Goal: Contribute content

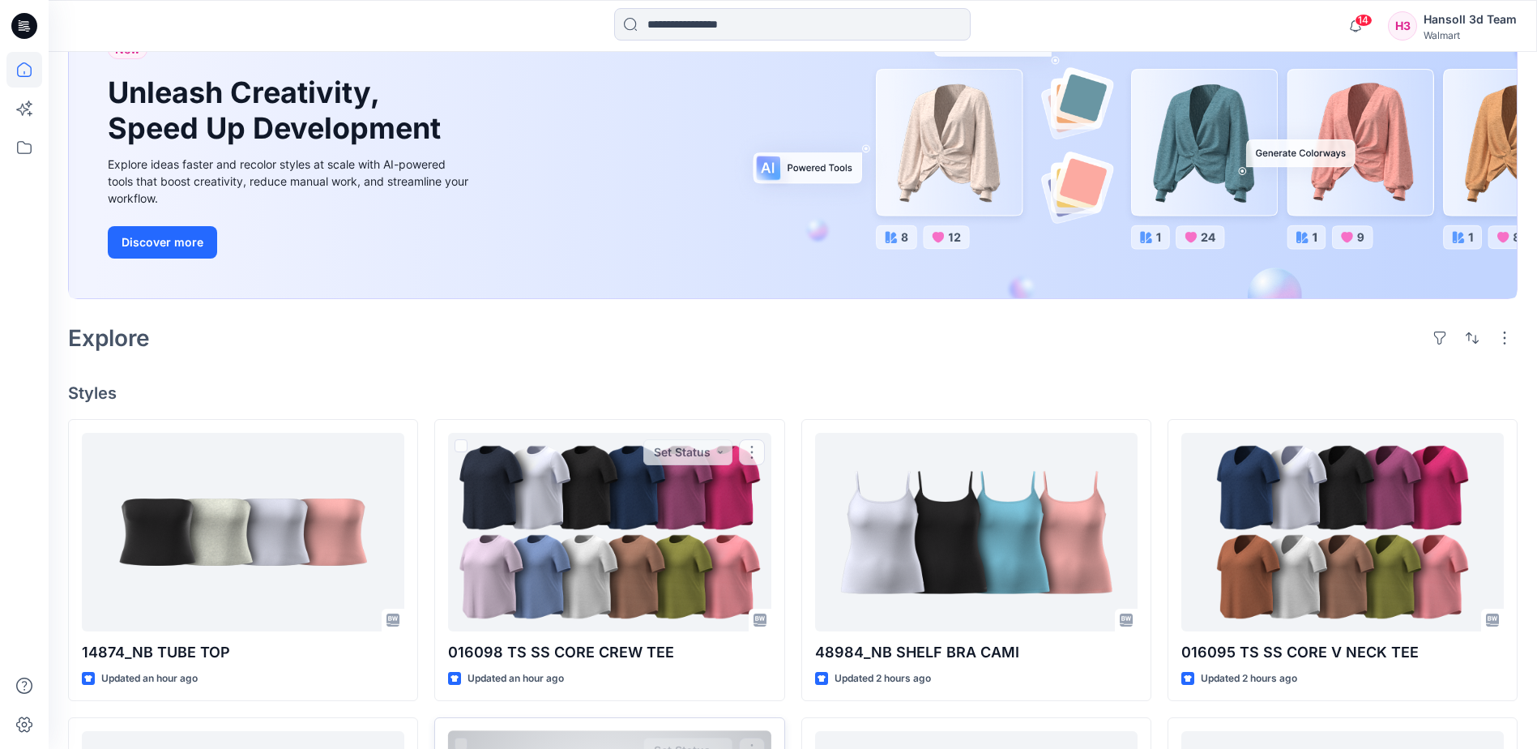
scroll to position [486, 0]
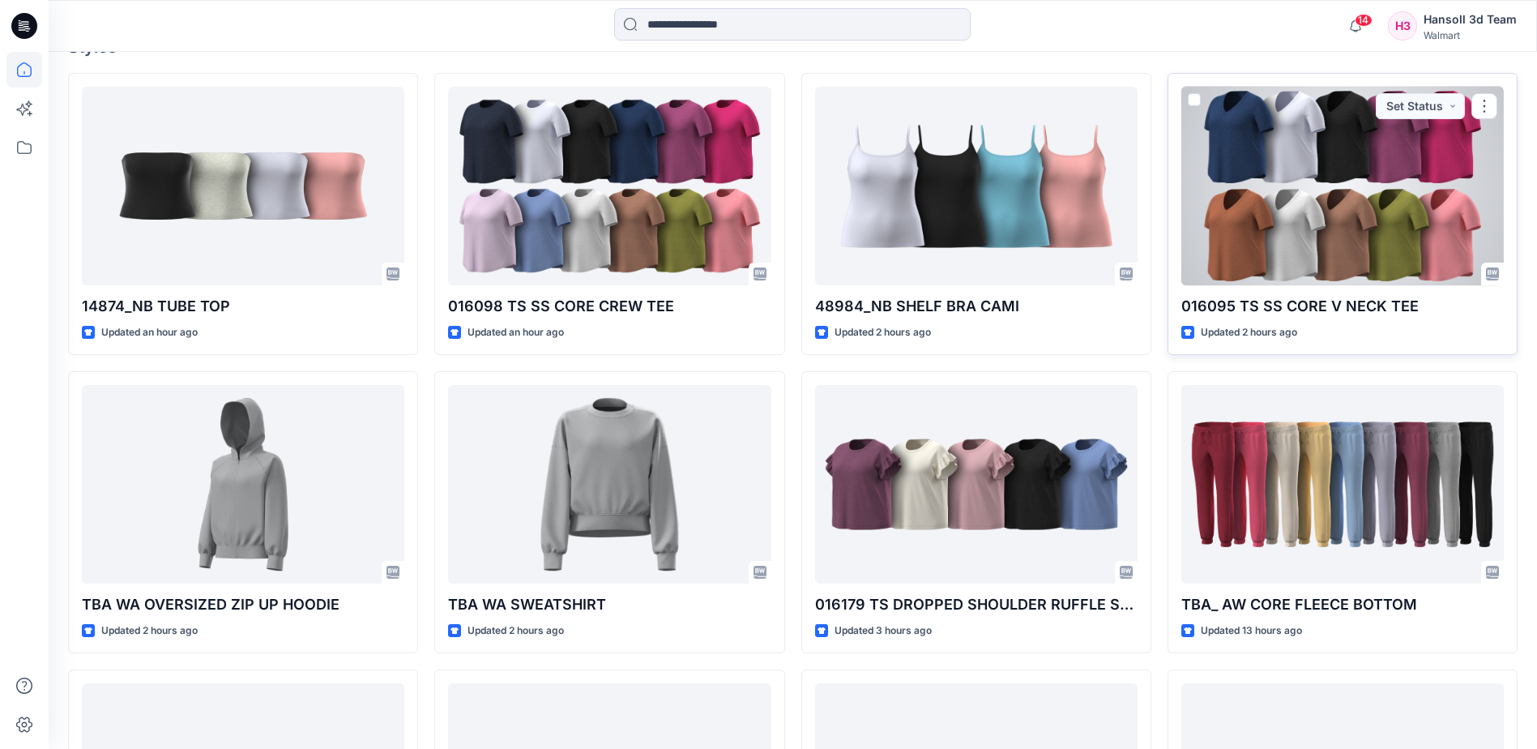
click at [1267, 220] on div at bounding box center [1342, 186] width 322 height 198
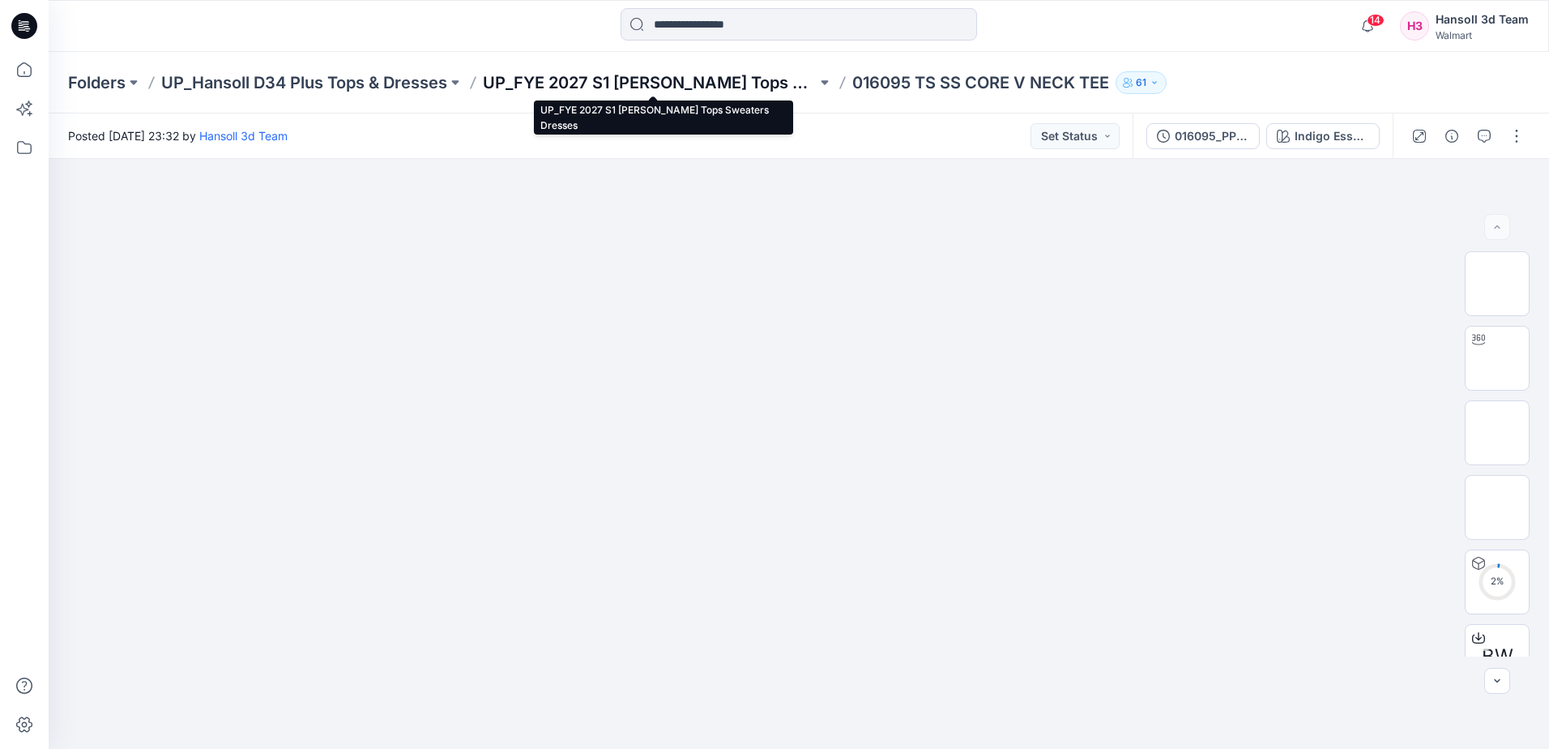
click at [732, 72] on p "UP_FYE 2027 S1 [PERSON_NAME] Tops Sweaters Dresses" at bounding box center [650, 82] width 334 height 23
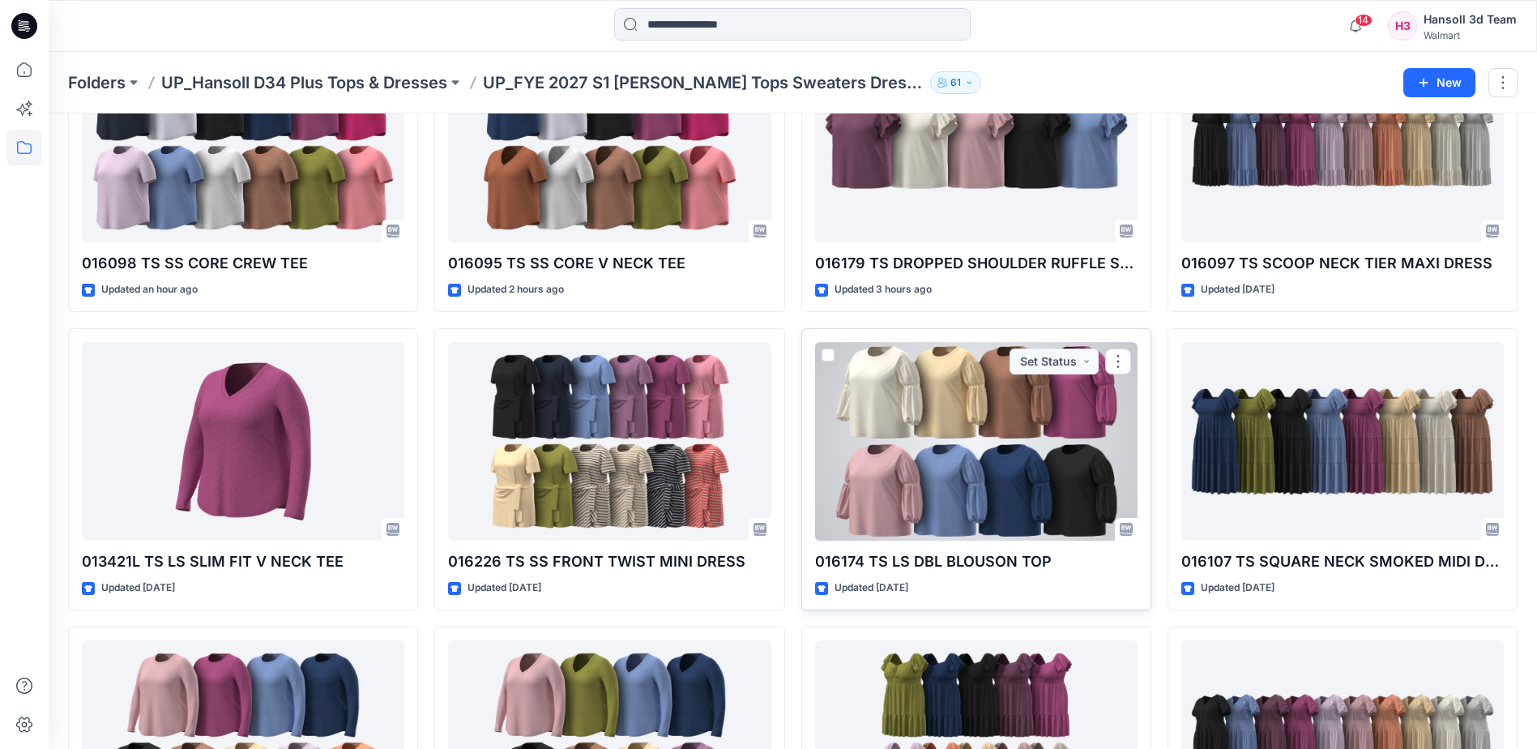
scroll to position [162, 0]
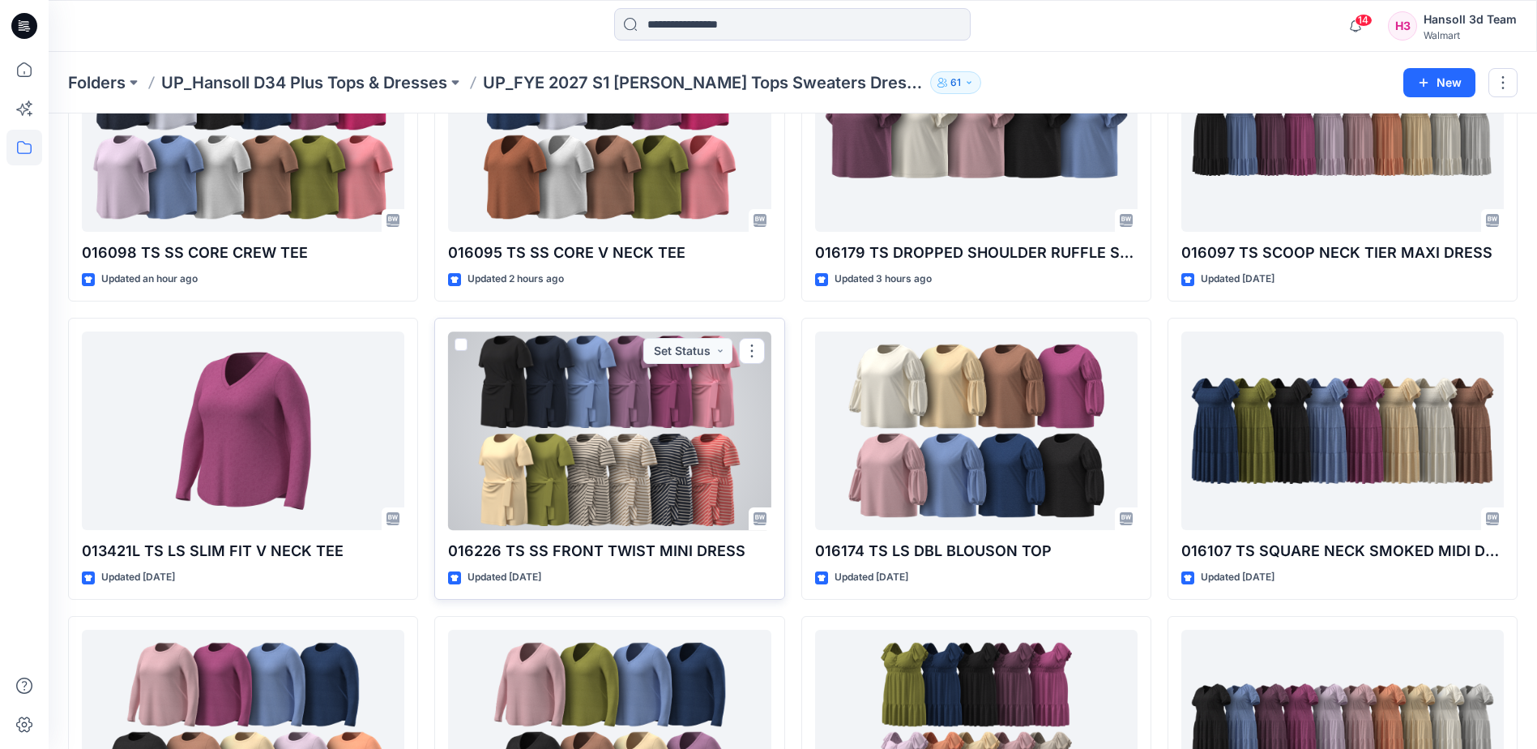
click at [595, 456] on div at bounding box center [609, 430] width 322 height 198
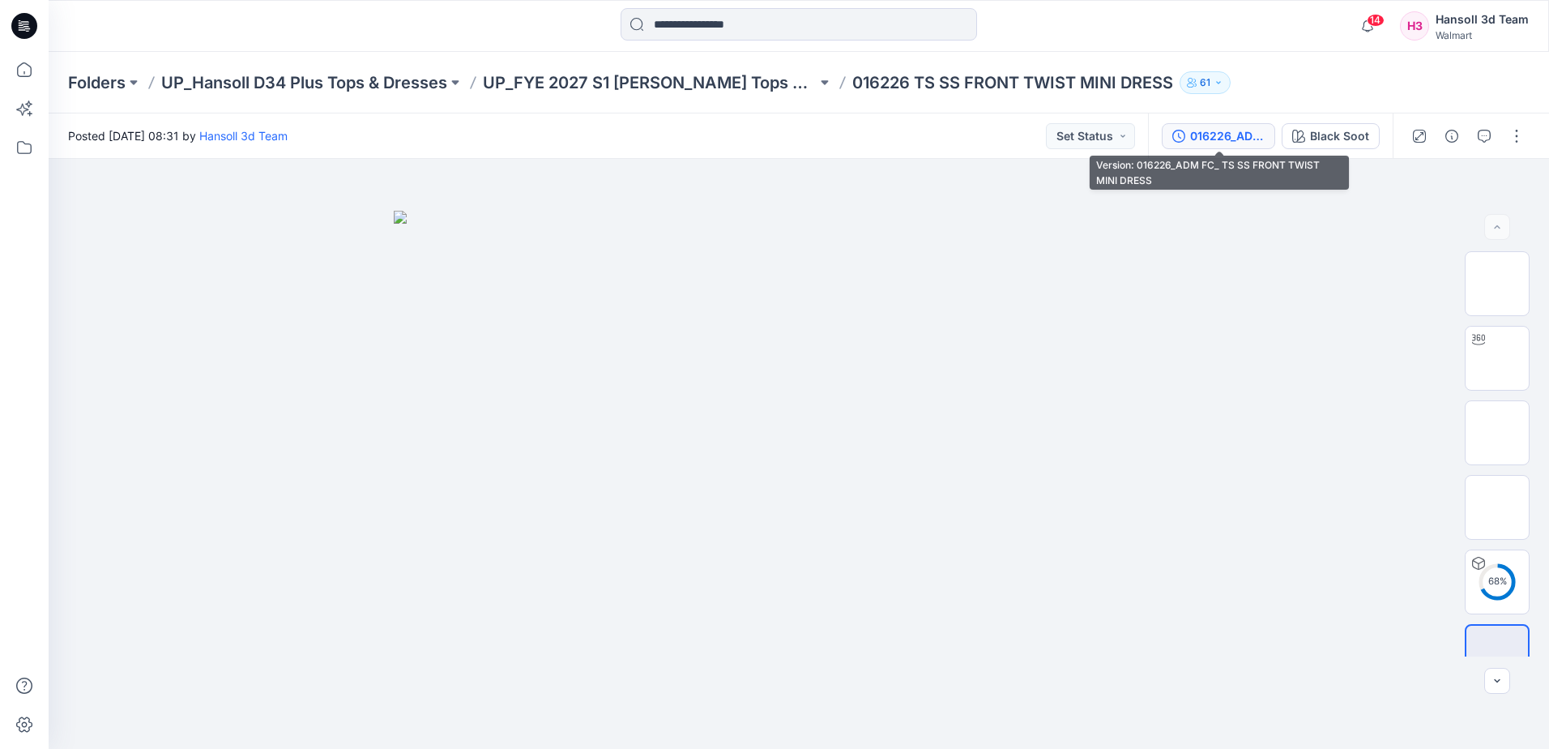
click at [1243, 126] on button "016226_ADM FC_ TS SS FRONT TWIST MINI DRESS" at bounding box center [1218, 136] width 113 height 26
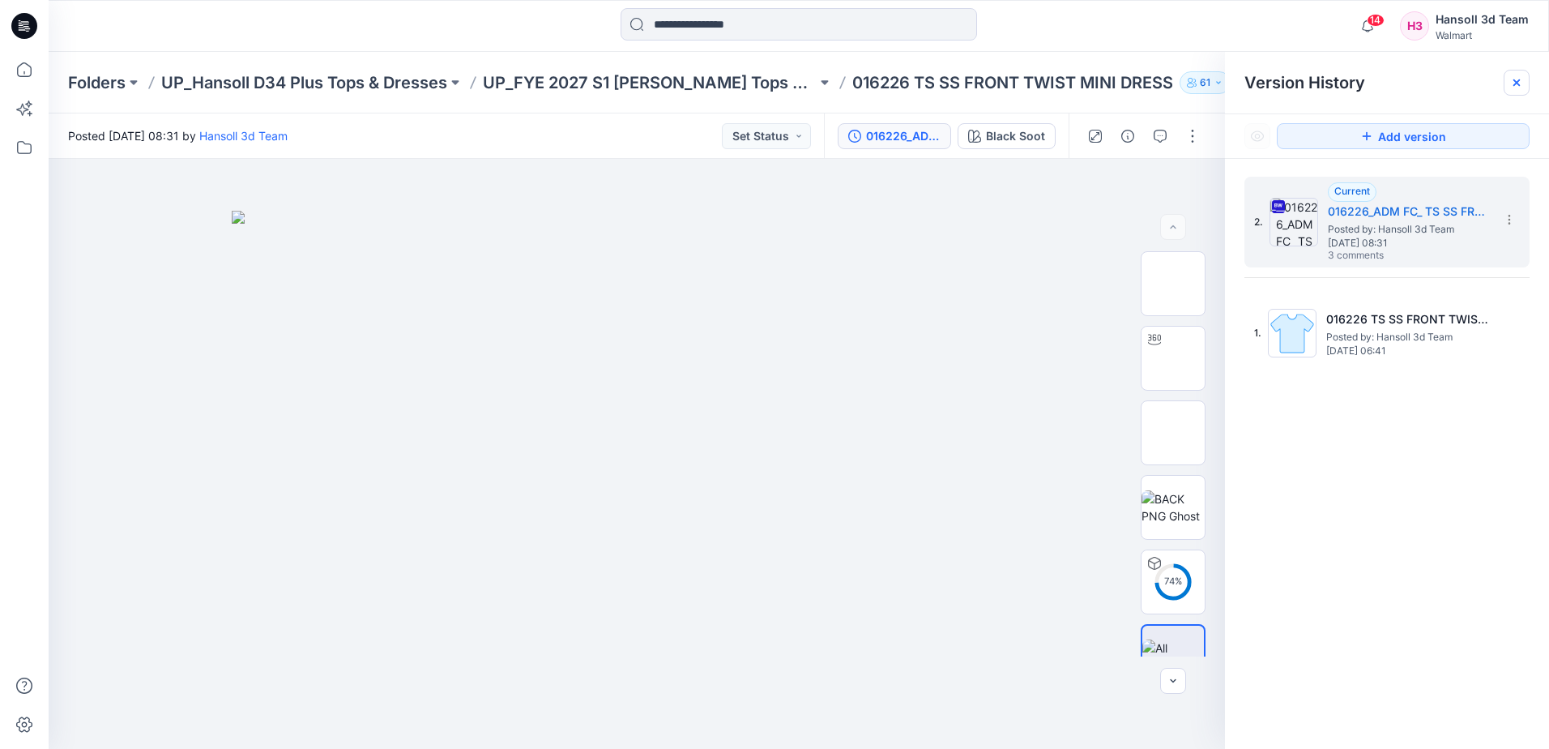
click at [1516, 86] on icon at bounding box center [1516, 82] width 13 height 13
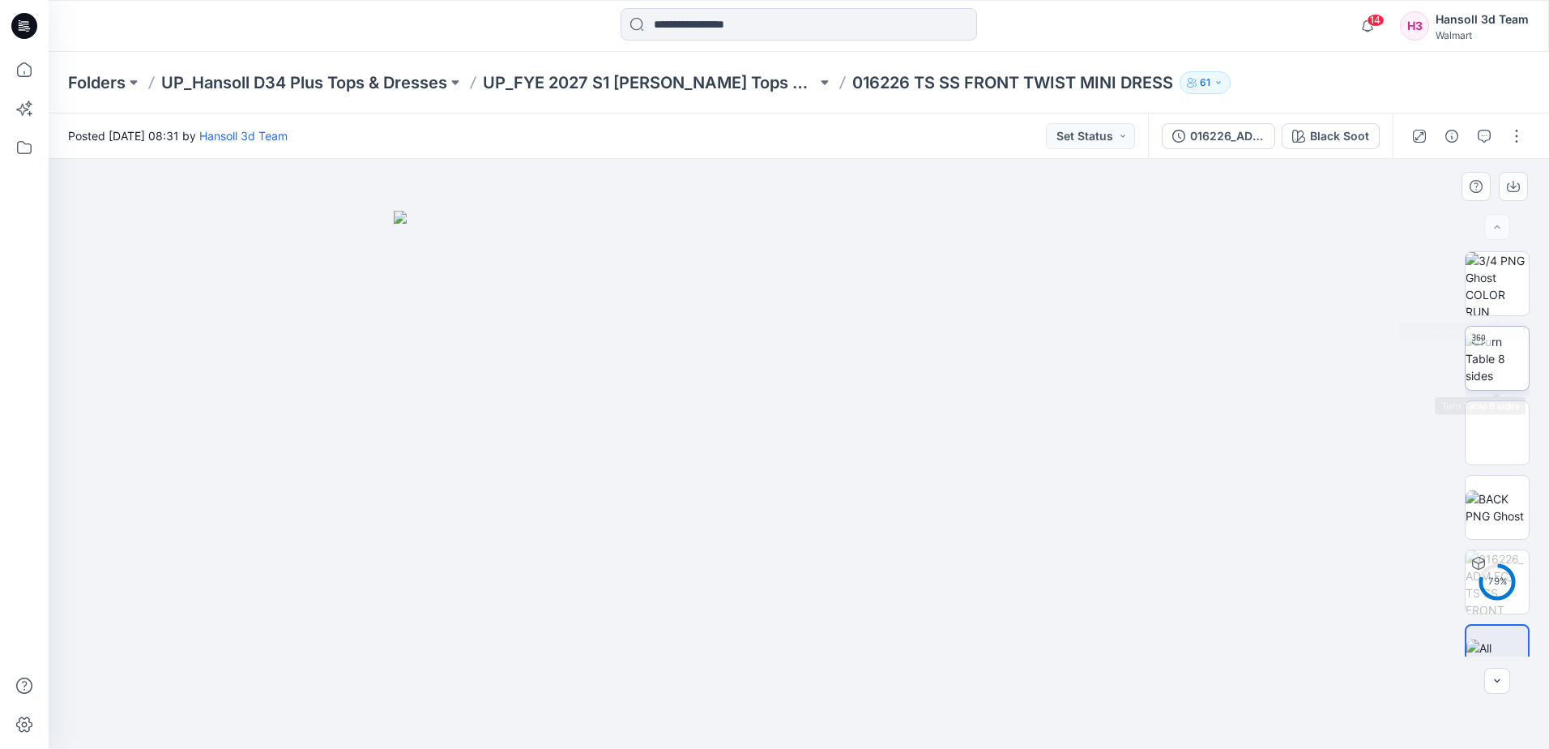
click at [1478, 382] on img at bounding box center [1496, 358] width 63 height 51
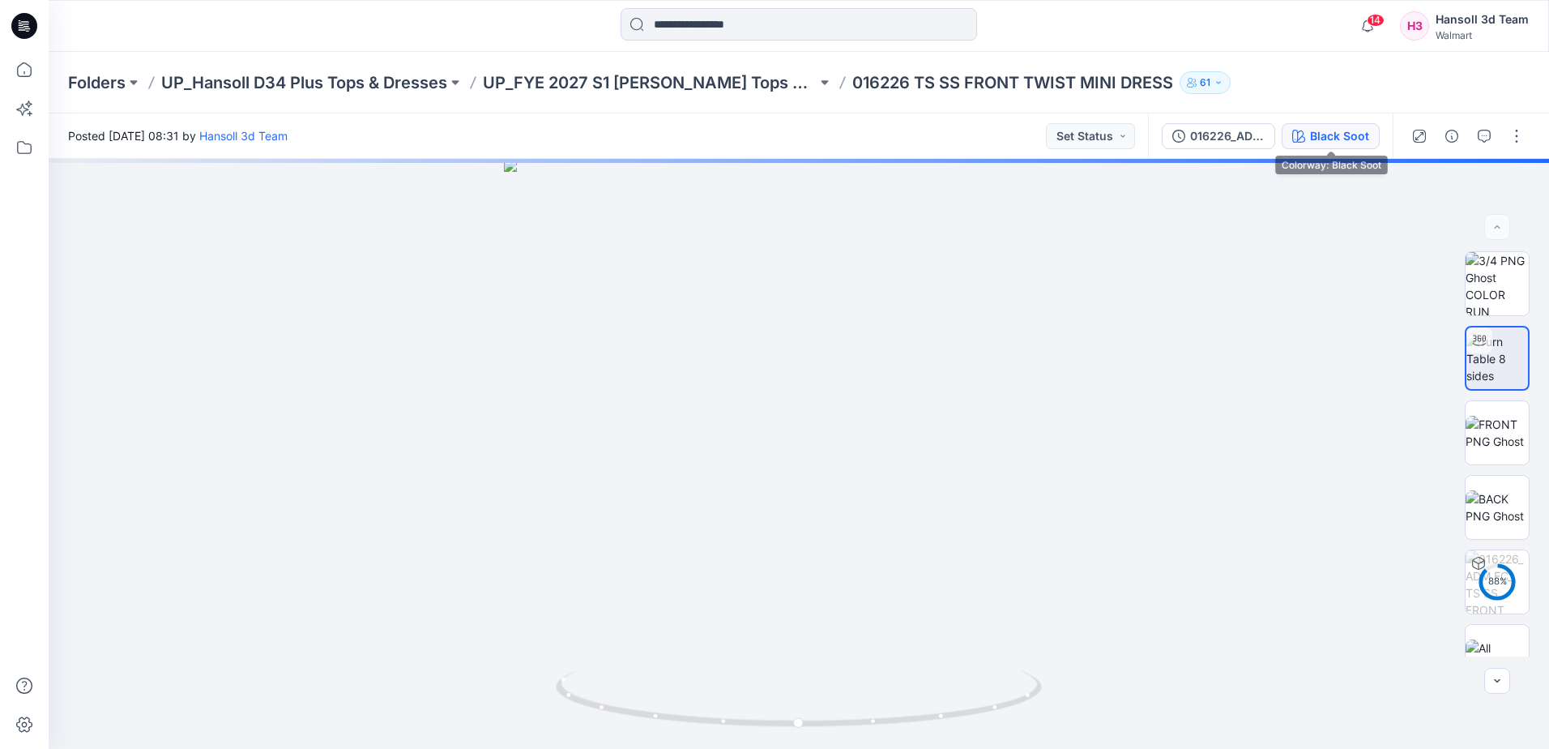
click at [1326, 133] on div "Black Soot" at bounding box center [1339, 136] width 59 height 18
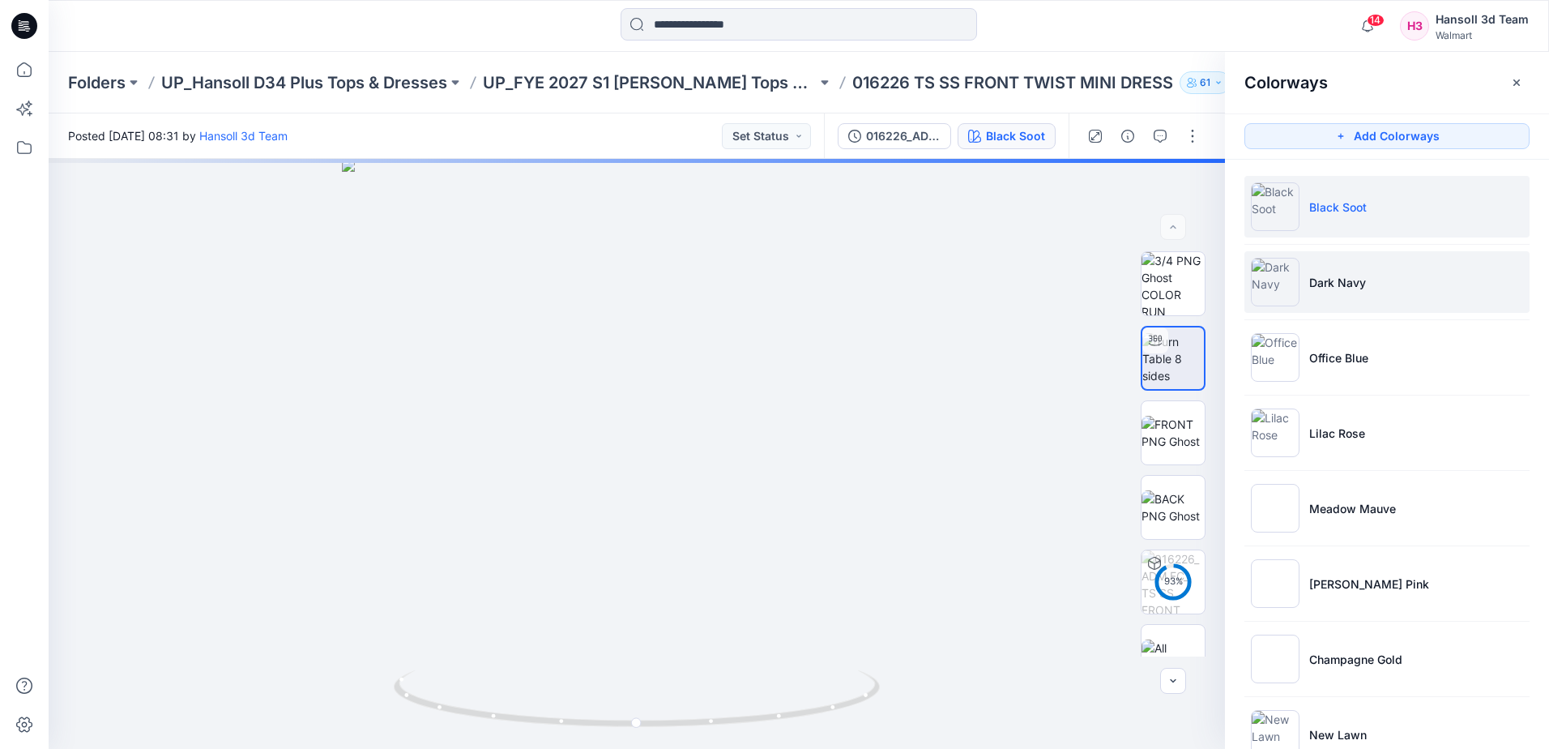
click at [1389, 296] on li "Dark Navy" at bounding box center [1386, 282] width 285 height 62
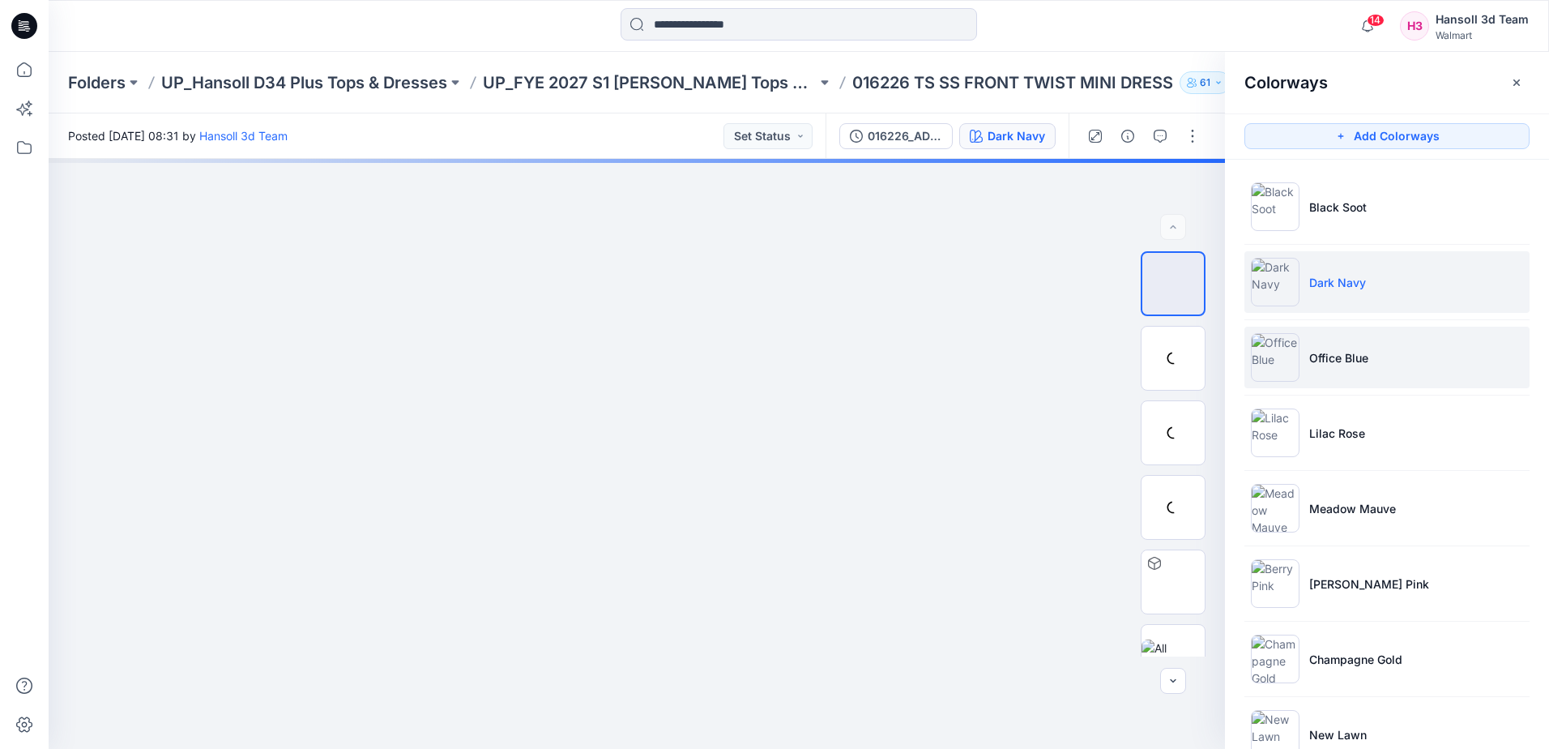
click at [1356, 348] on li "Office Blue" at bounding box center [1386, 357] width 285 height 62
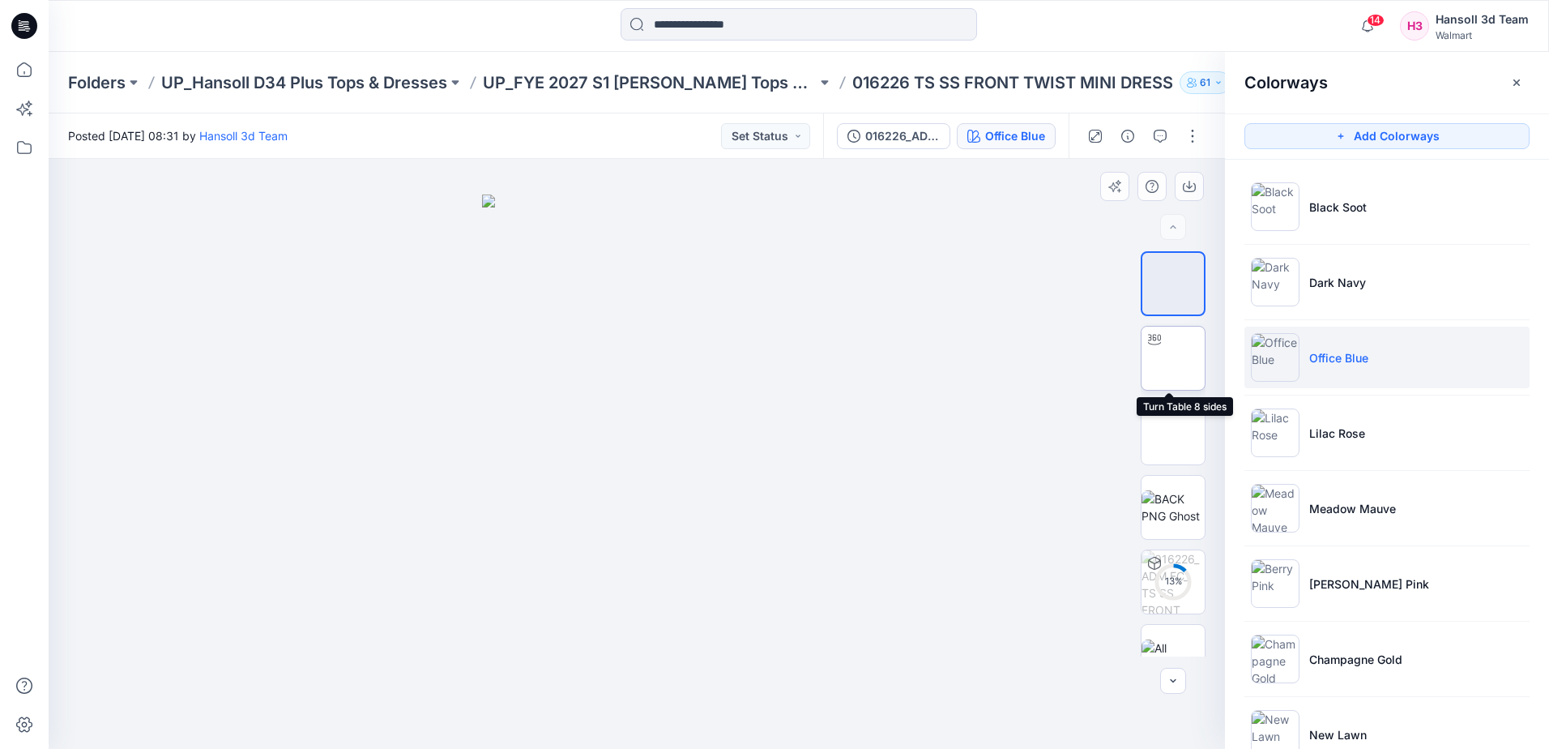
click at [1173, 358] on img at bounding box center [1173, 358] width 0 height 0
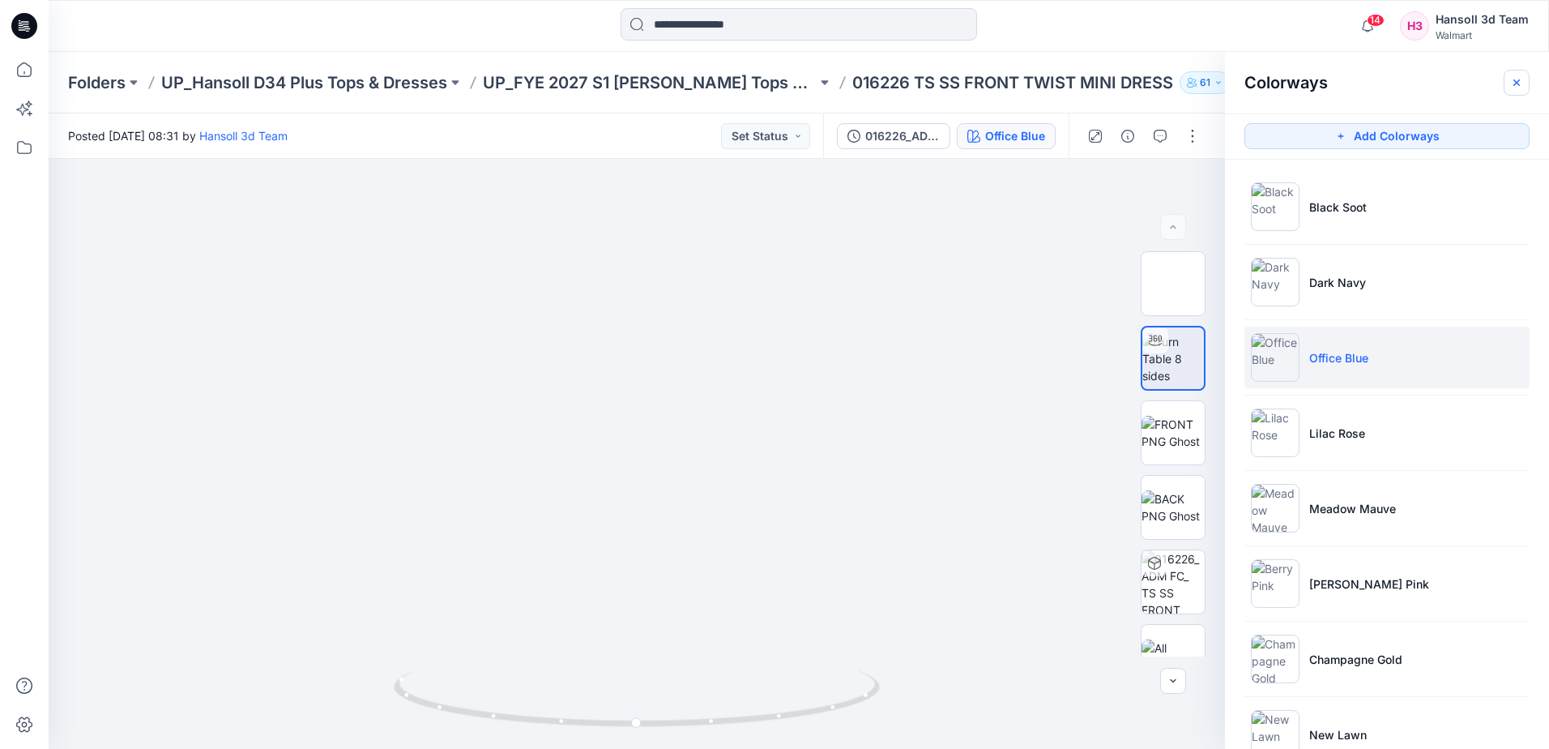
click at [1512, 82] on icon "button" at bounding box center [1516, 82] width 13 height 13
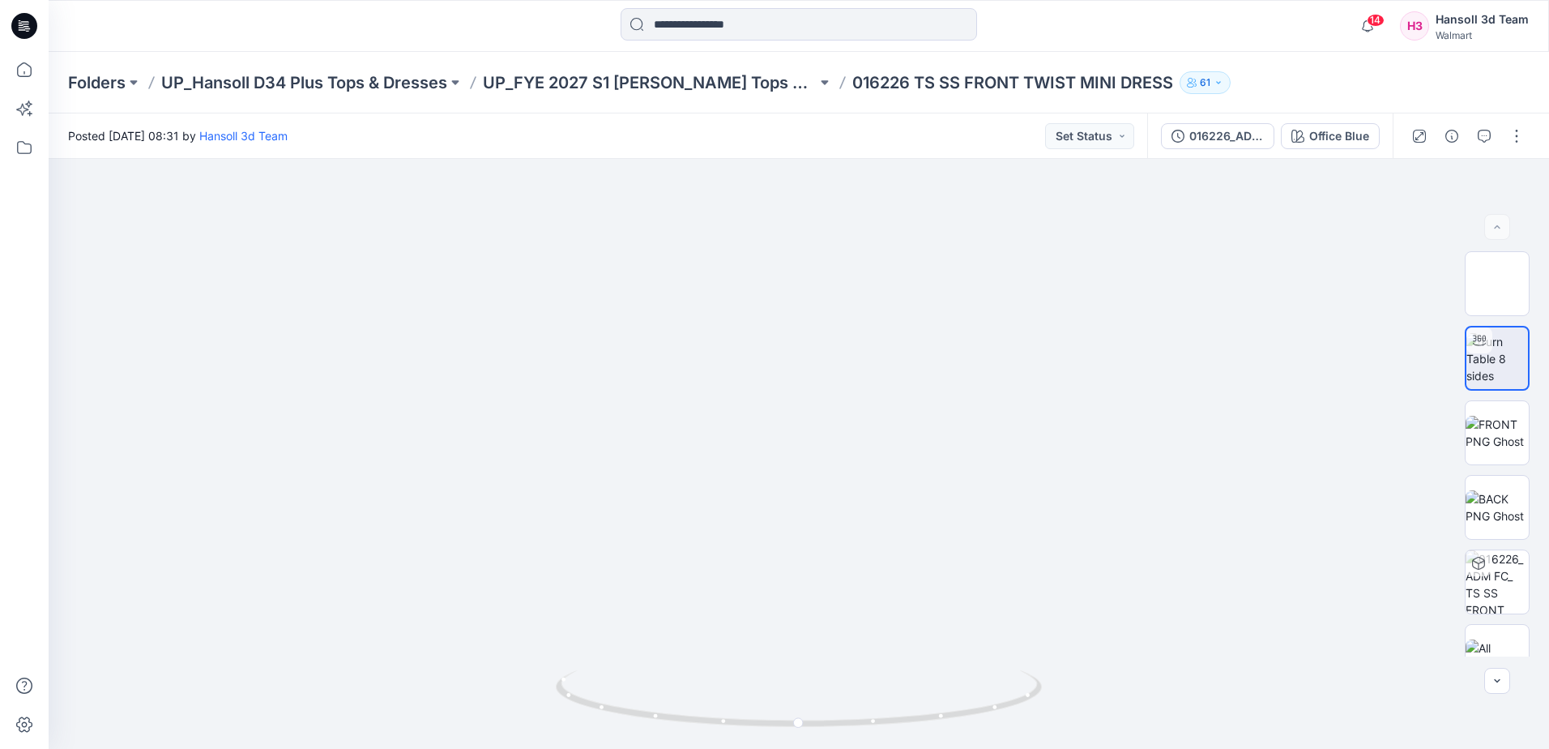
click at [1003, 90] on p "016226 TS SS FRONT TWIST MINI DRESS" at bounding box center [1012, 82] width 321 height 23
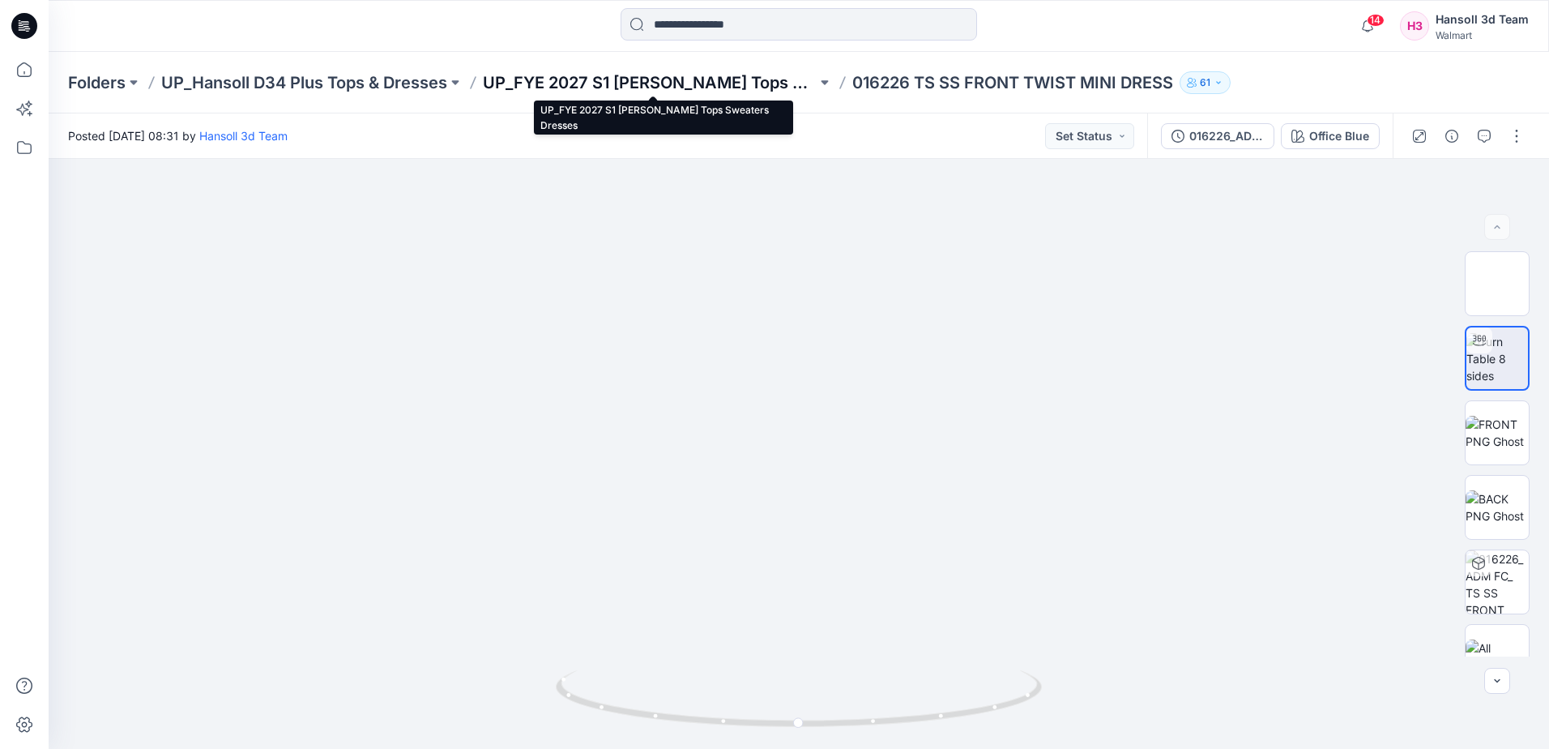
click at [733, 75] on p "UP_FYE 2027 S1 [PERSON_NAME] Tops Sweaters Dresses" at bounding box center [650, 82] width 334 height 23
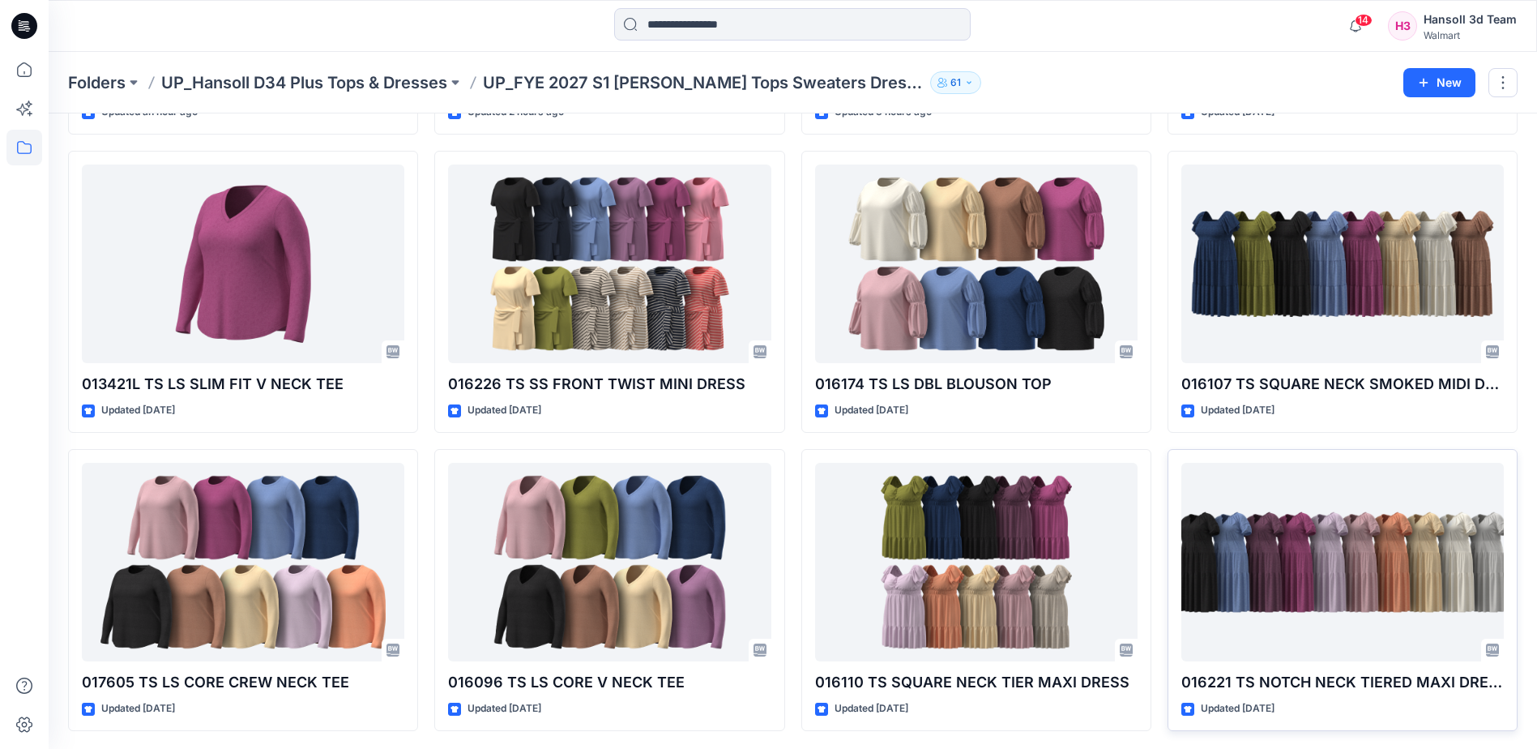
scroll to position [389, 0]
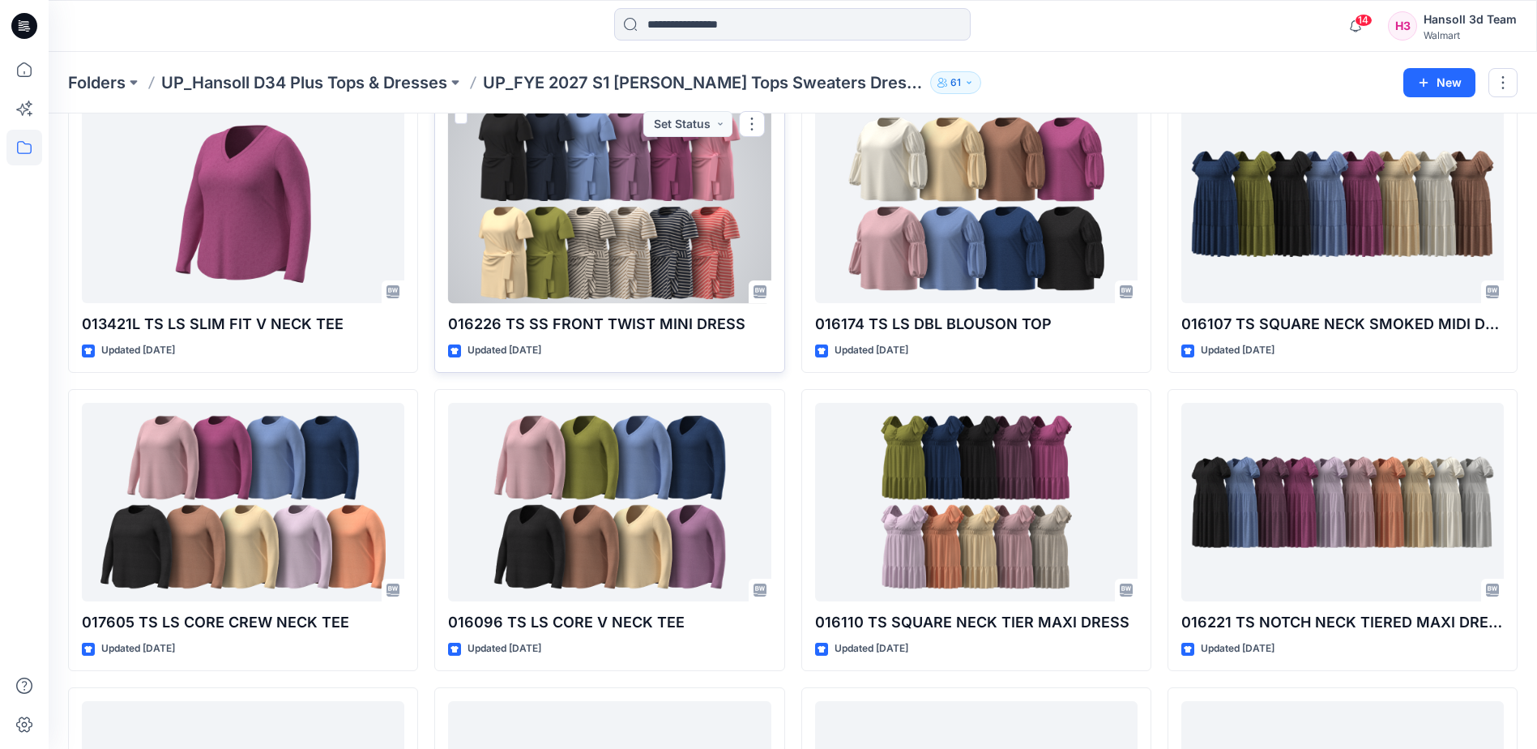
click at [550, 261] on div at bounding box center [609, 204] width 322 height 198
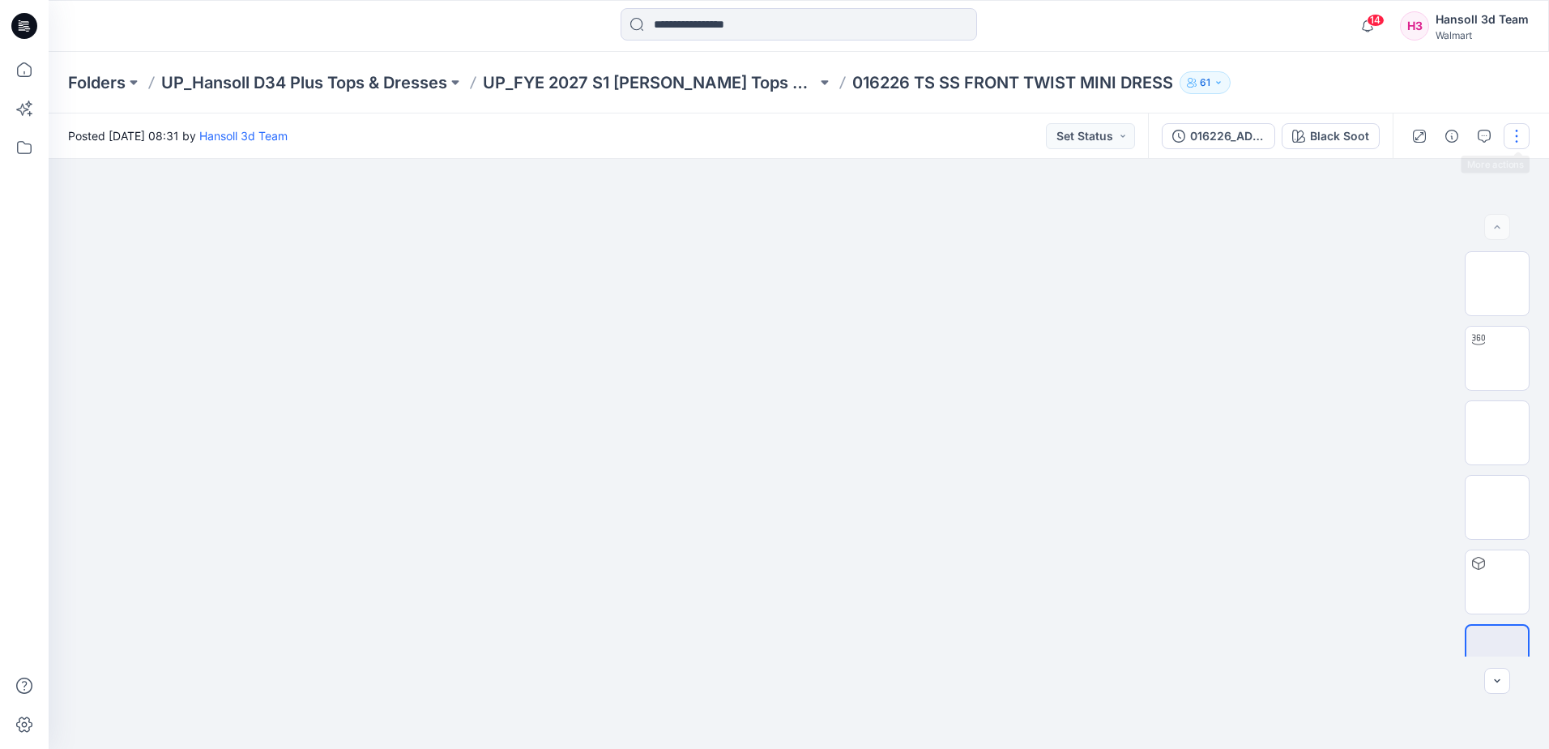
click at [1512, 139] on button "button" at bounding box center [1517, 136] width 26 height 26
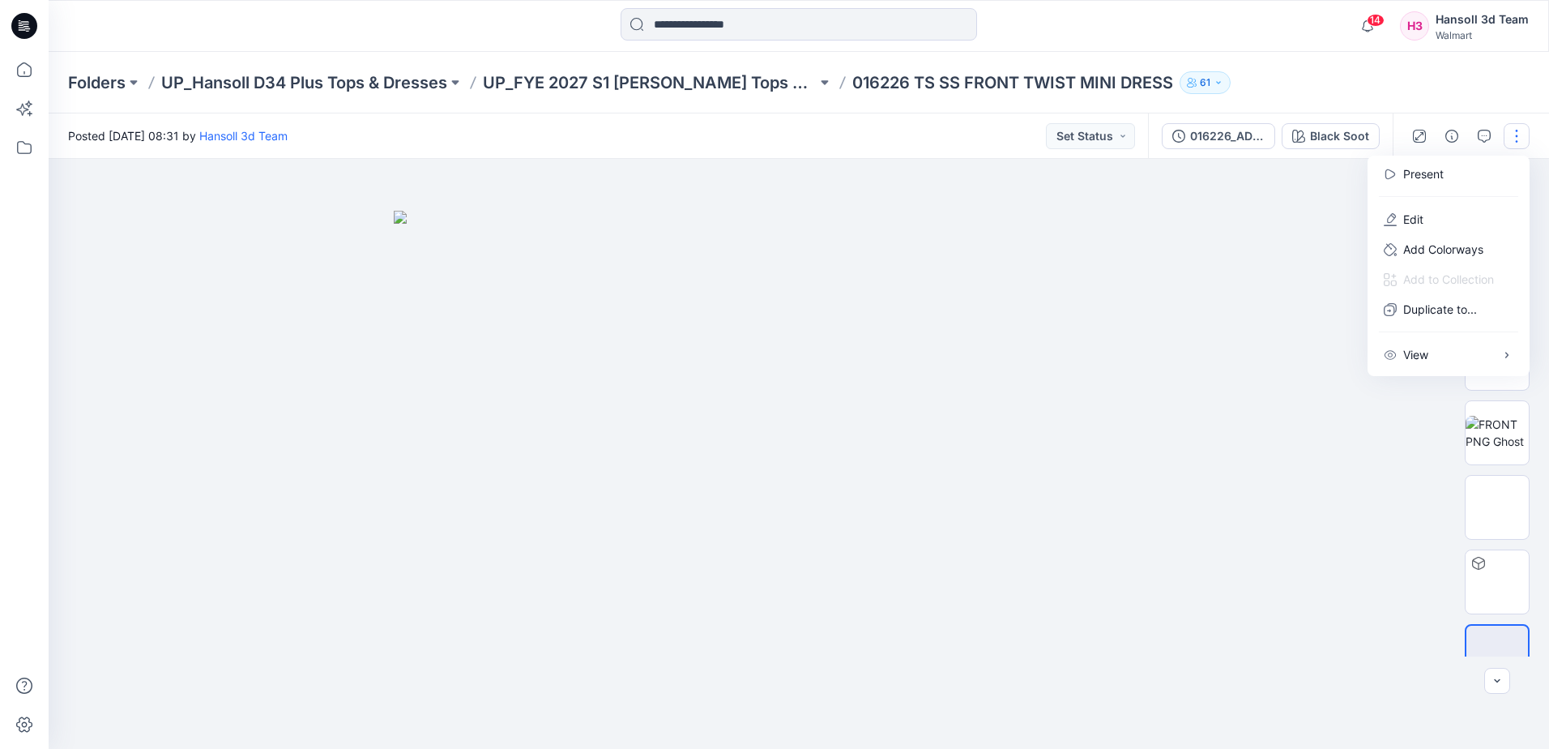
click at [1512, 139] on button "button" at bounding box center [1517, 136] width 26 height 26
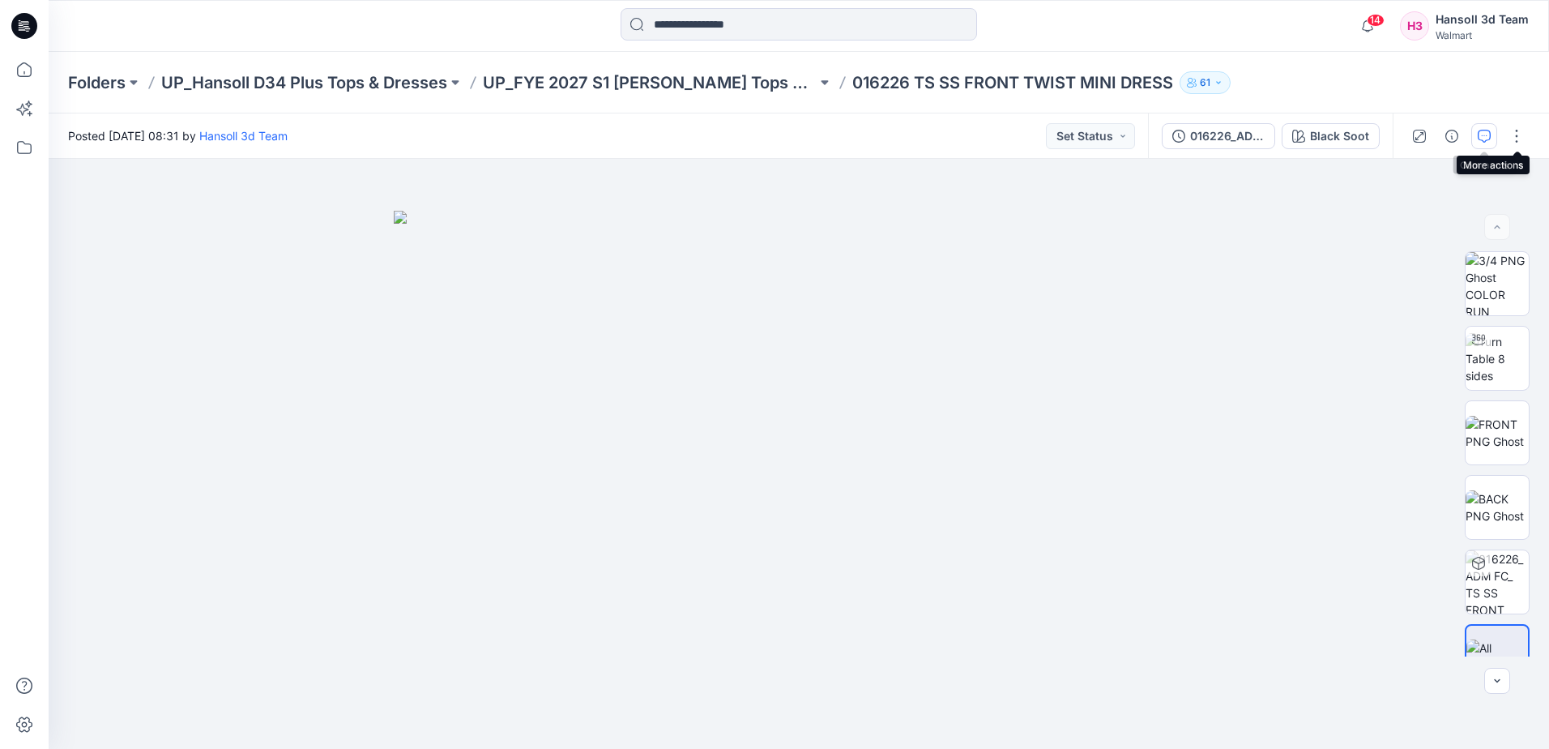
click at [1493, 139] on button "button" at bounding box center [1484, 136] width 26 height 26
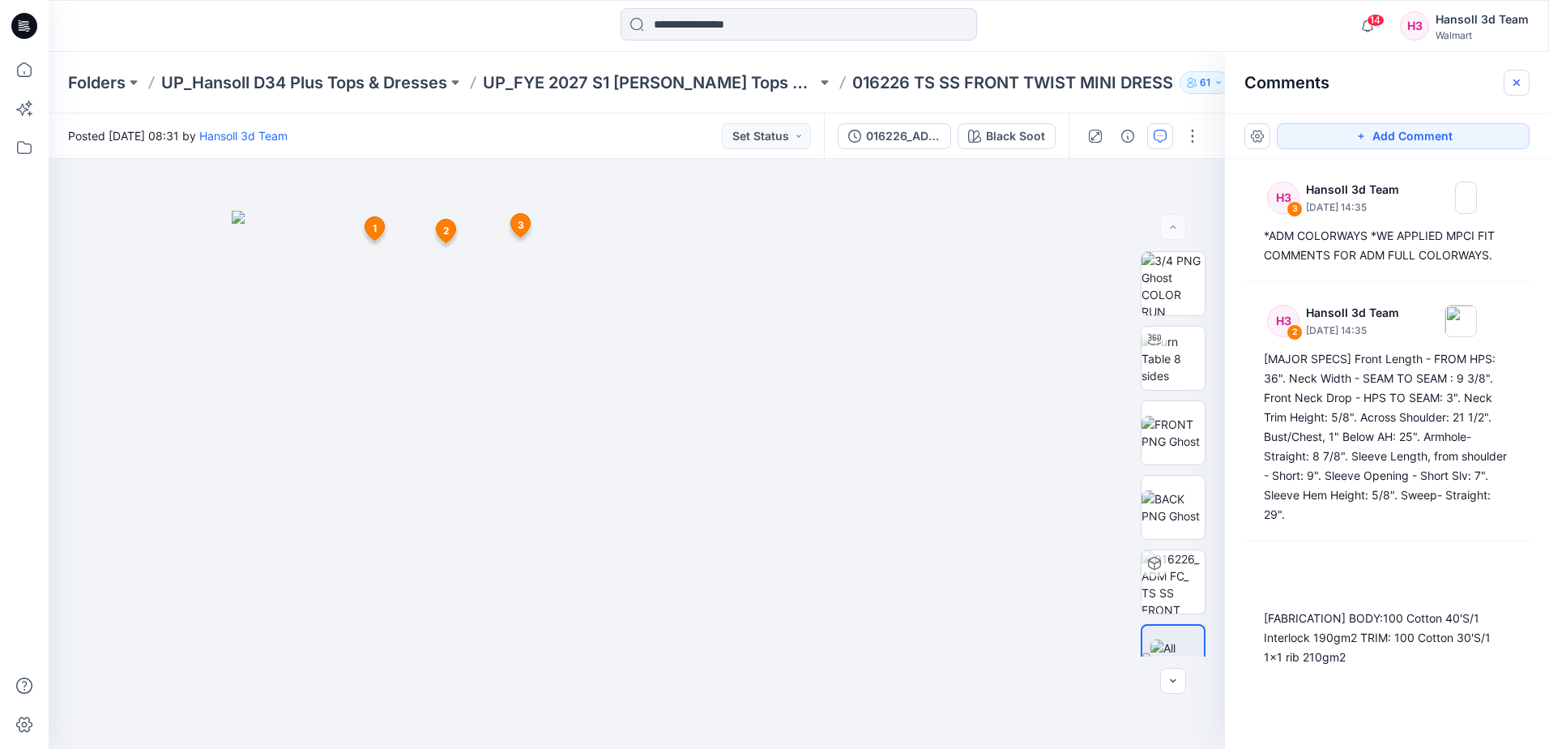
click at [1511, 83] on icon "button" at bounding box center [1516, 82] width 13 height 13
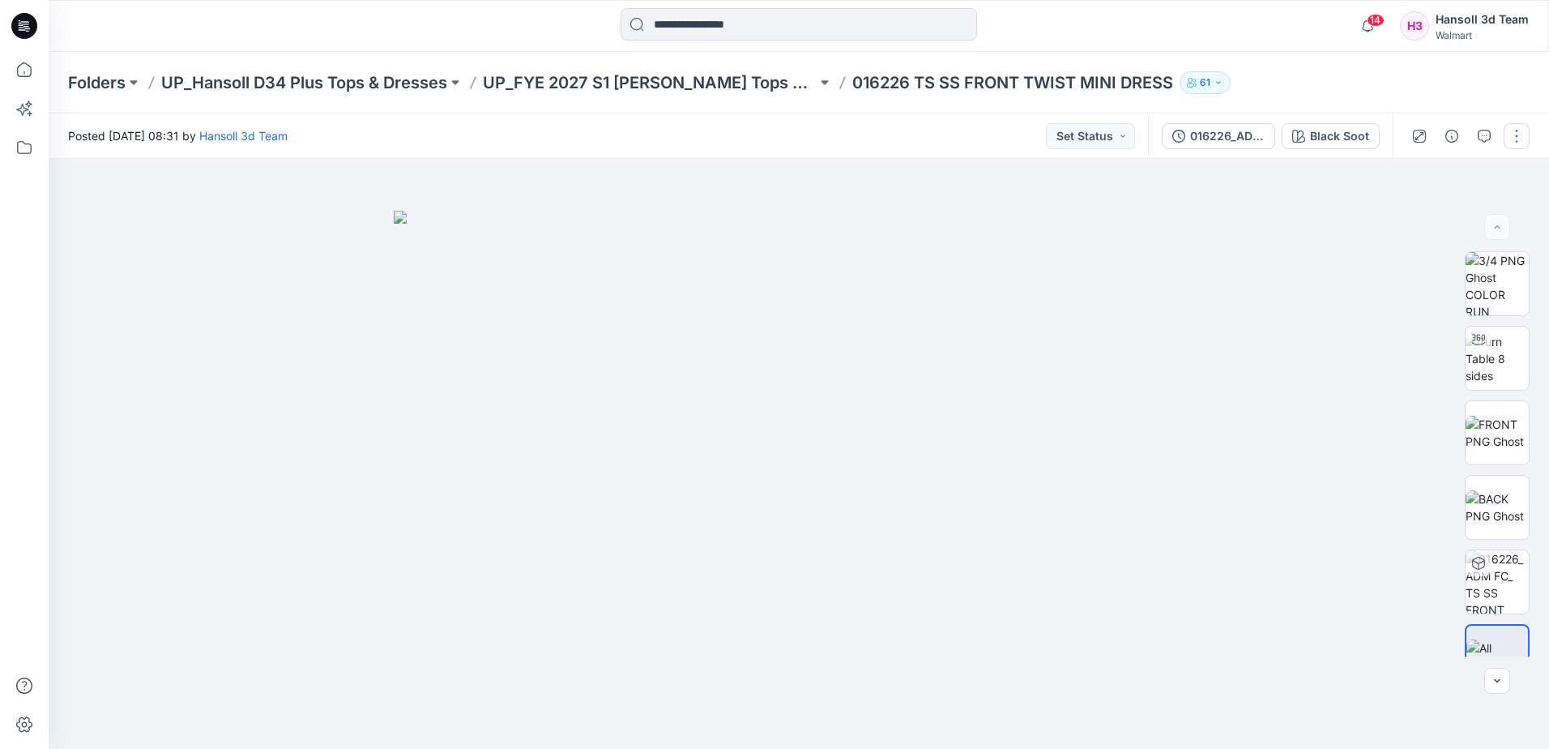
click at [1519, 135] on button "button" at bounding box center [1517, 136] width 26 height 26
click at [1482, 214] on button "Edit" at bounding box center [1448, 219] width 149 height 30
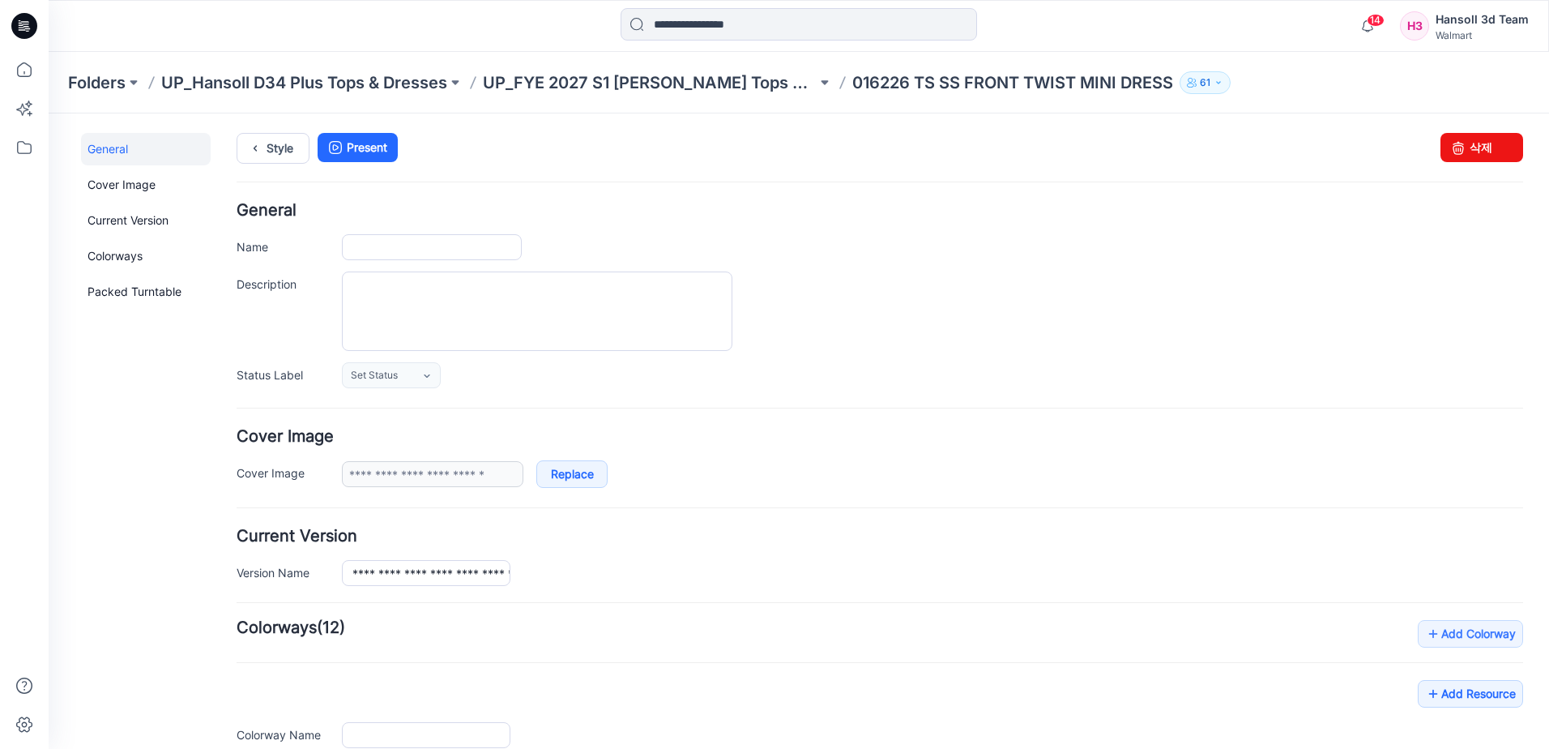
type input "**********"
drag, startPoint x: 354, startPoint y: 250, endPoint x: 756, endPoint y: 254, distance: 401.8
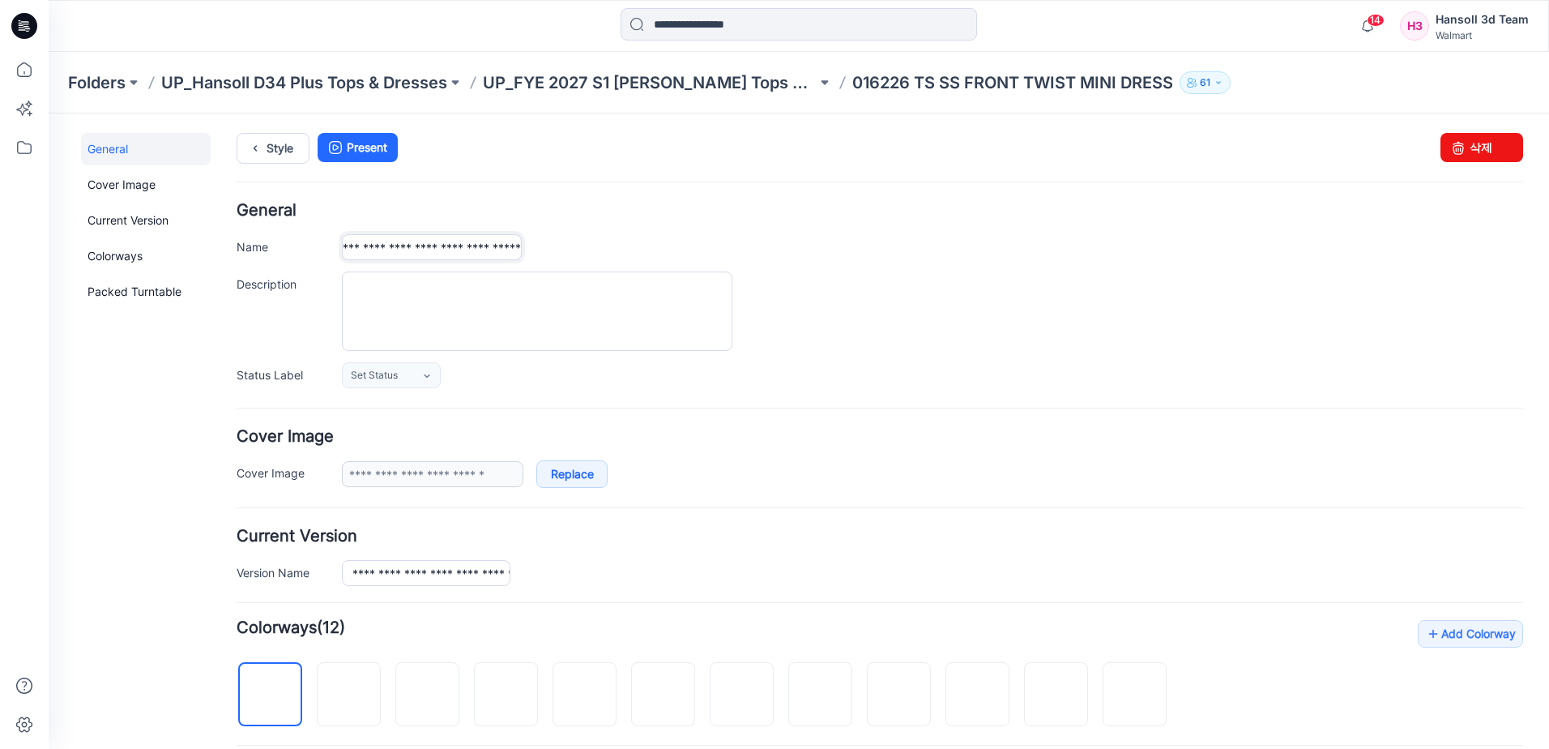
click at [756, 254] on div "**********" at bounding box center [932, 247] width 1181 height 26
click at [365, 569] on input "**********" at bounding box center [426, 573] width 168 height 26
drag, startPoint x: 352, startPoint y: 575, endPoint x: 639, endPoint y: 577, distance: 287.6
click at [639, 577] on div "**********" at bounding box center [932, 573] width 1181 height 26
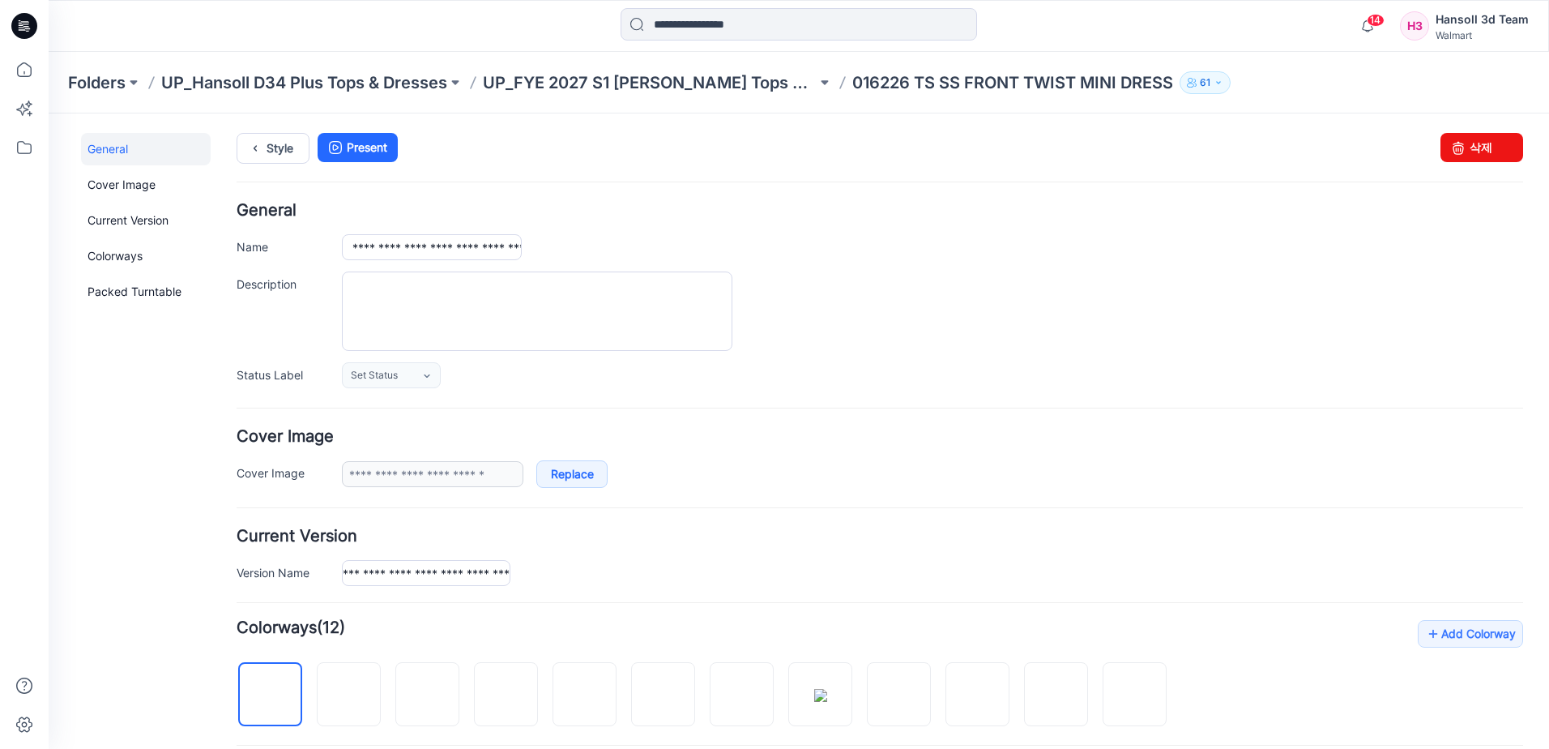
scroll to position [0, 0]
click at [765, 557] on div "**********" at bounding box center [880, 557] width 1286 height 58
click at [996, 76] on p "016226 TS SS FRONT TWIST MINI DRESS" at bounding box center [1012, 82] width 321 height 23
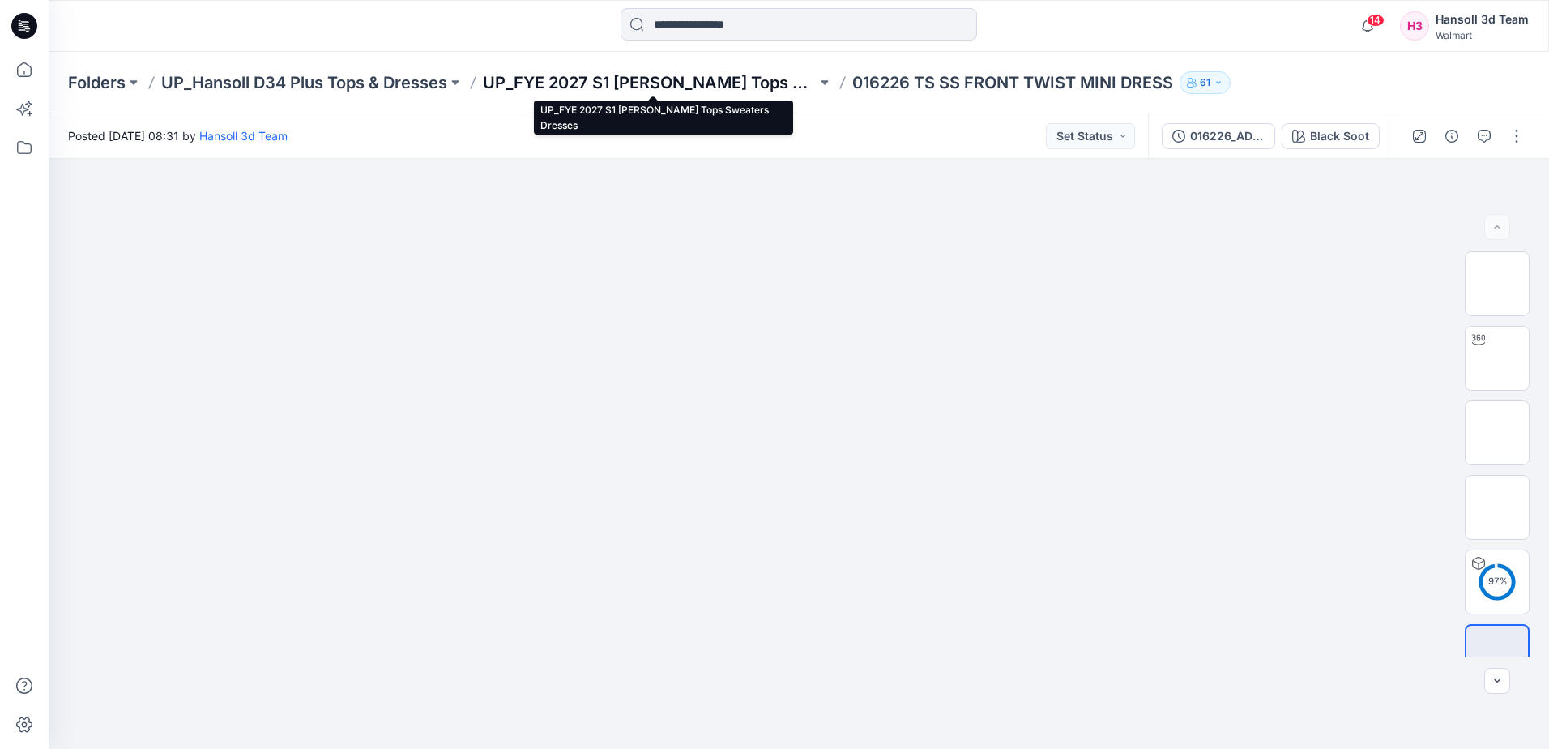
click at [716, 87] on p "UP_FYE 2027 S1 [PERSON_NAME] Tops Sweaters Dresses" at bounding box center [650, 82] width 334 height 23
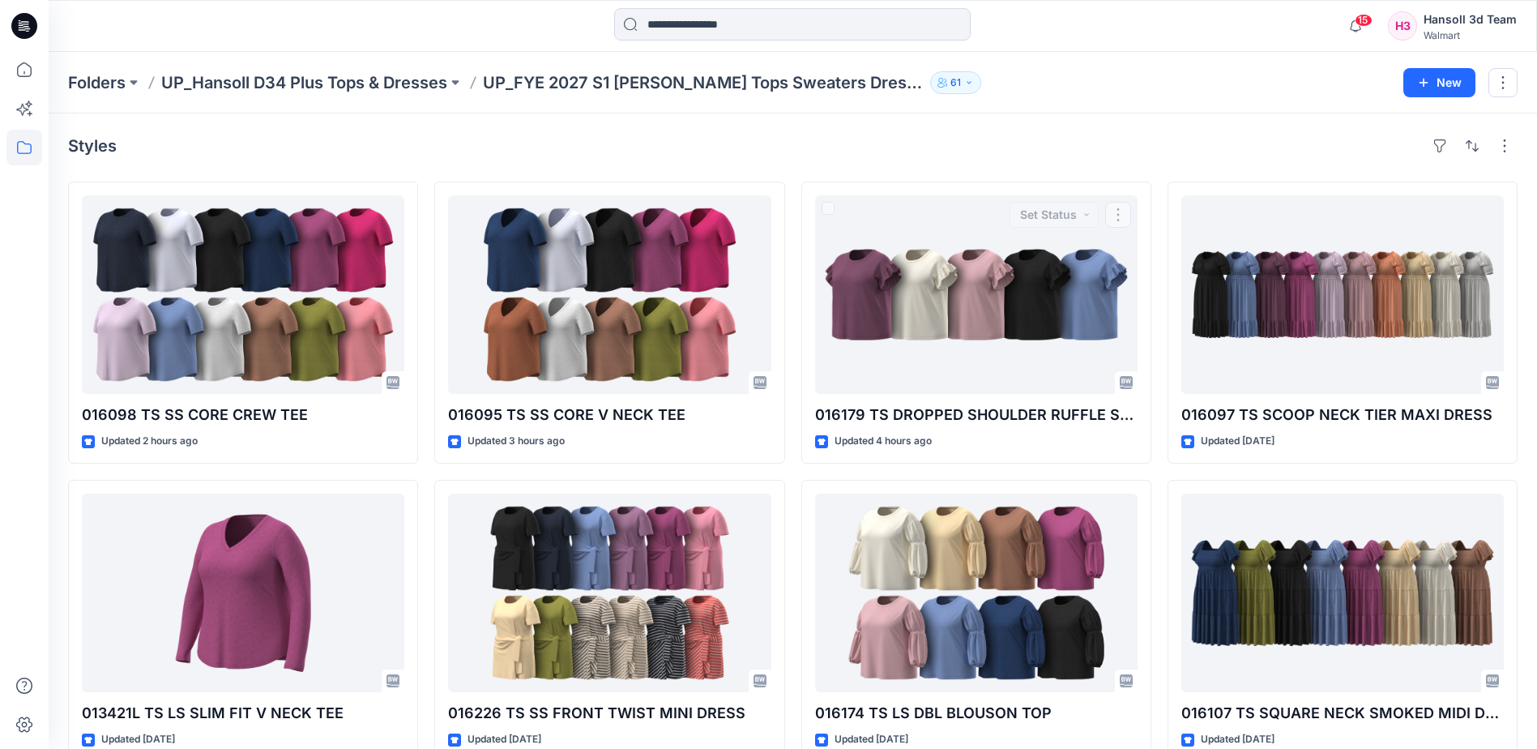
click at [1064, 147] on div "Styles" at bounding box center [792, 146] width 1449 height 26
